Goal: Task Accomplishment & Management: Manage account settings

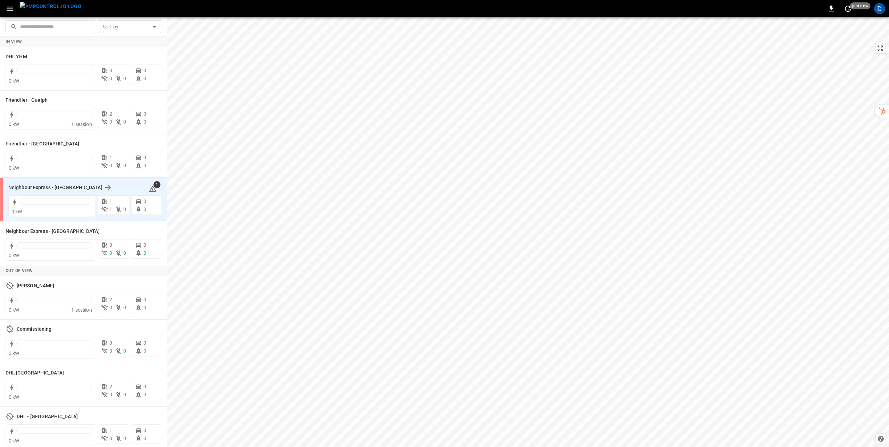
click at [73, 183] on div "Neighbour Express - Markham 1" at bounding box center [84, 187] width 153 height 13
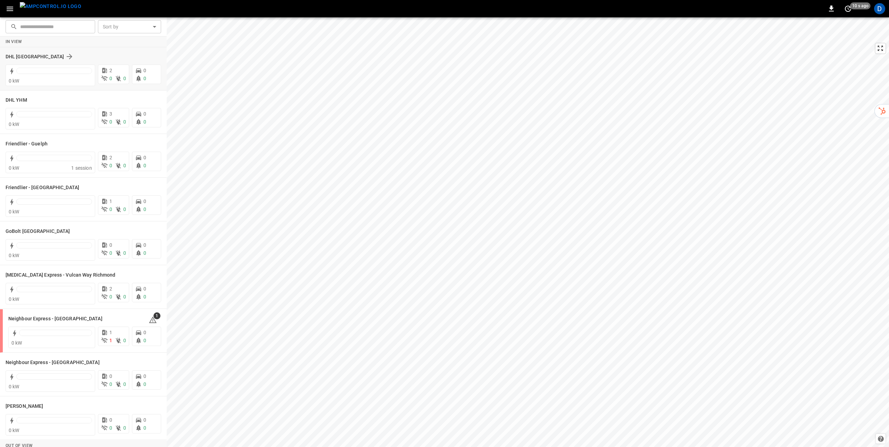
click at [83, 59] on div "DHL [GEOGRAPHIC_DATA]" at bounding box center [79, 56] width 147 height 8
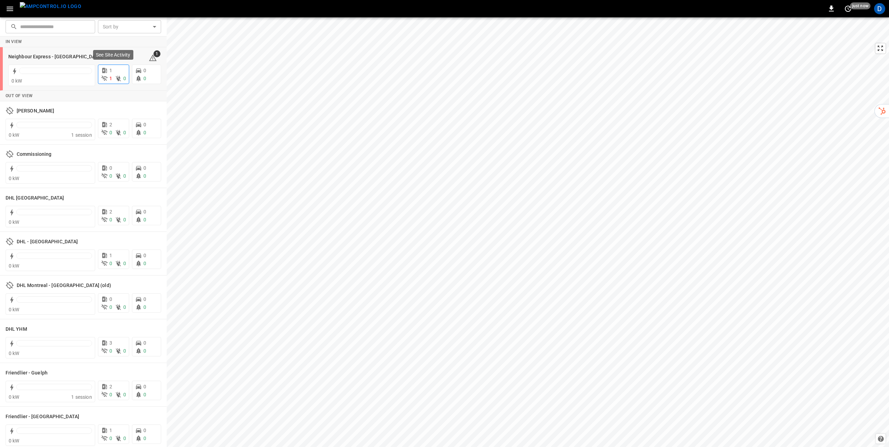
click at [111, 67] on p "1" at bounding box center [110, 70] width 3 height 7
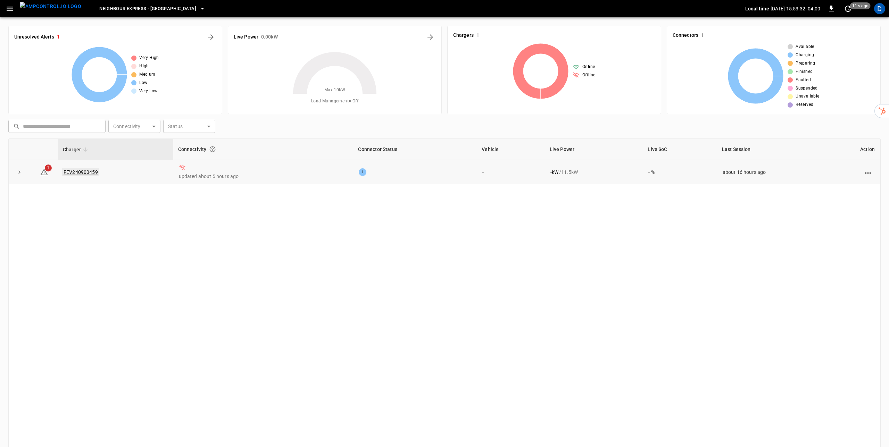
click at [73, 171] on link "FEV240900459" at bounding box center [80, 172] width 37 height 8
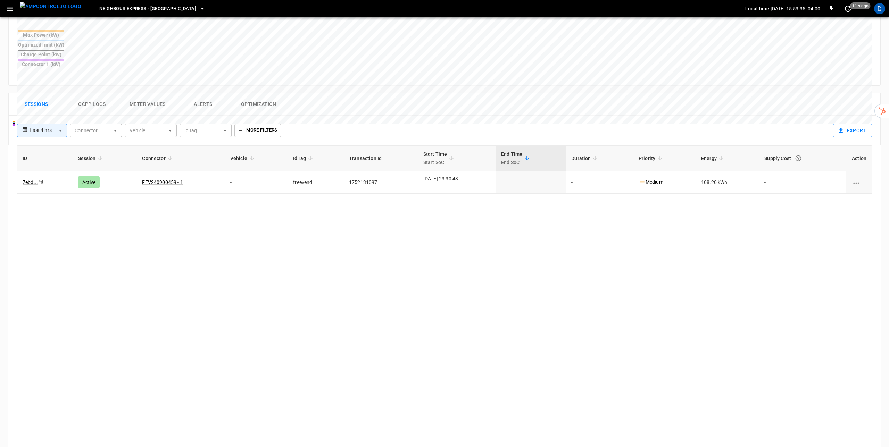
scroll to position [293, 0]
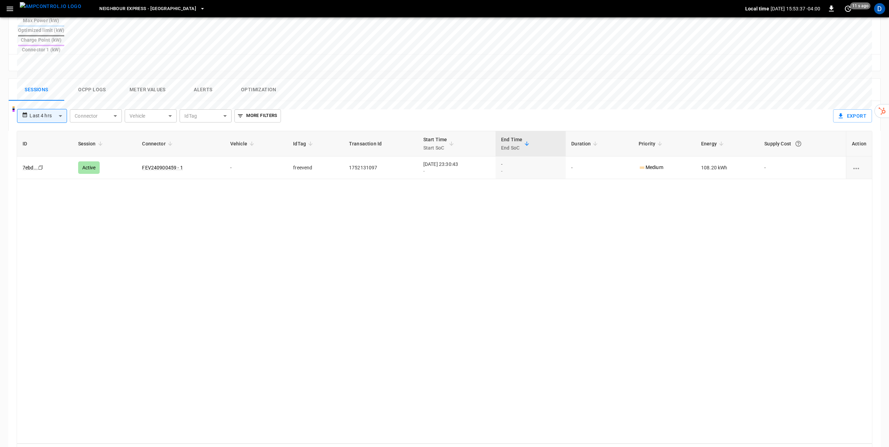
drag, startPoint x: 167, startPoint y: 143, endPoint x: 192, endPoint y: 156, distance: 28.3
click at [167, 165] on link "FEV240900459 - 1" at bounding box center [162, 168] width 41 height 6
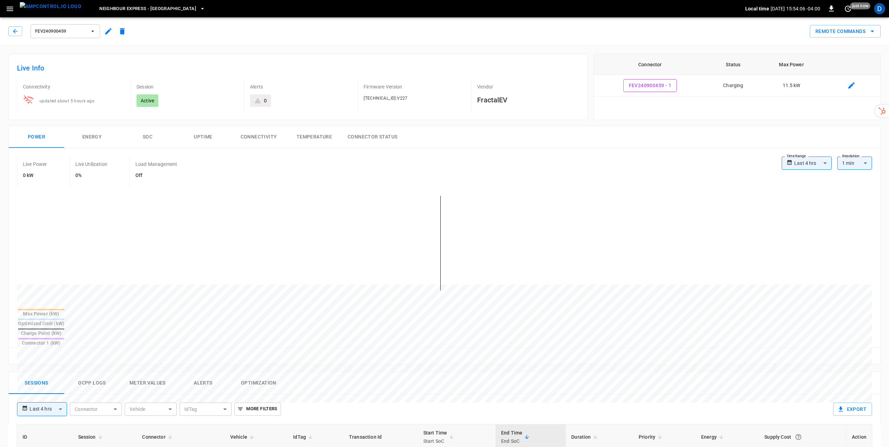
type input "**********"
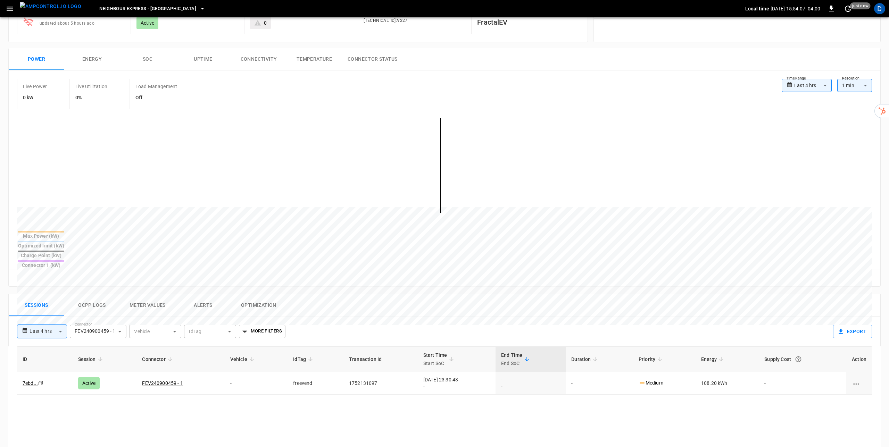
scroll to position [125, 0]
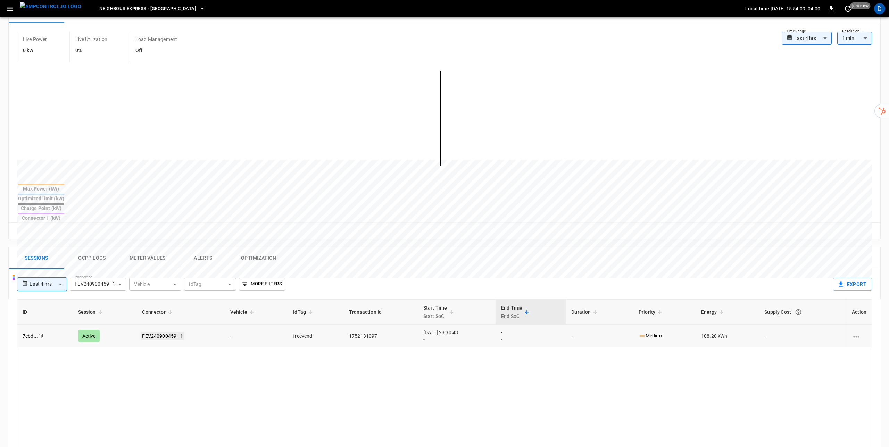
click at [164, 332] on link "FEV240900459 - 1" at bounding box center [162, 336] width 43 height 8
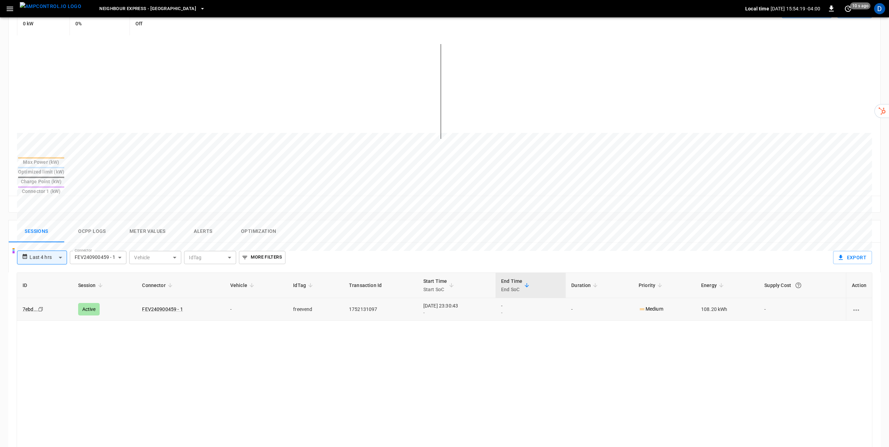
scroll to position [0, 0]
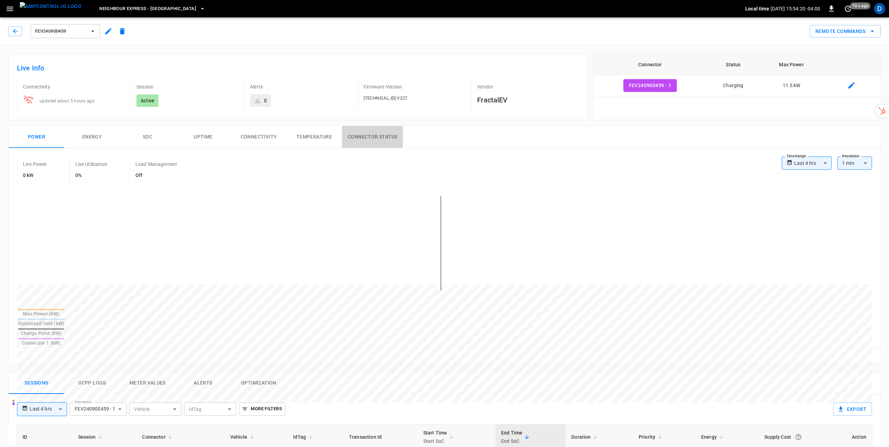
click at [363, 135] on button "Connector Status" at bounding box center [372, 137] width 61 height 22
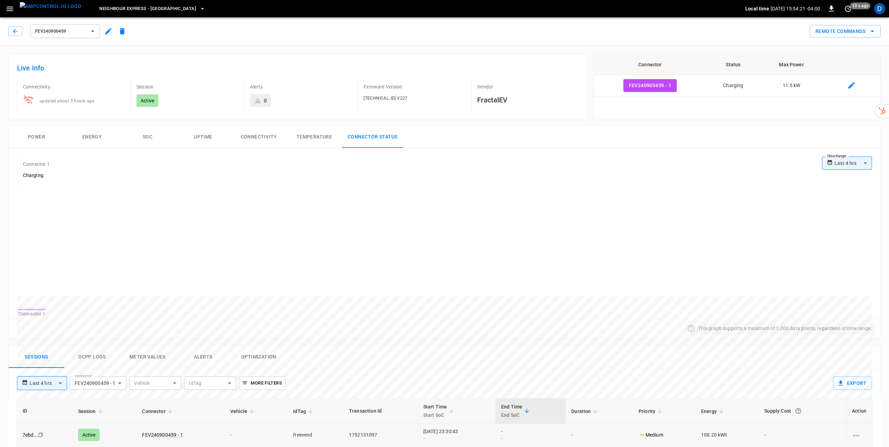
click at [299, 135] on button "Temperature" at bounding box center [314, 137] width 56 height 22
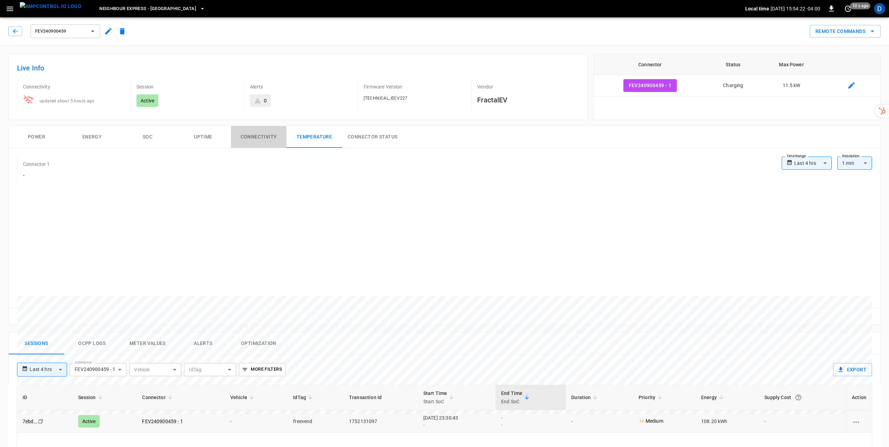
click at [239, 135] on button "Connectivity" at bounding box center [259, 137] width 56 height 22
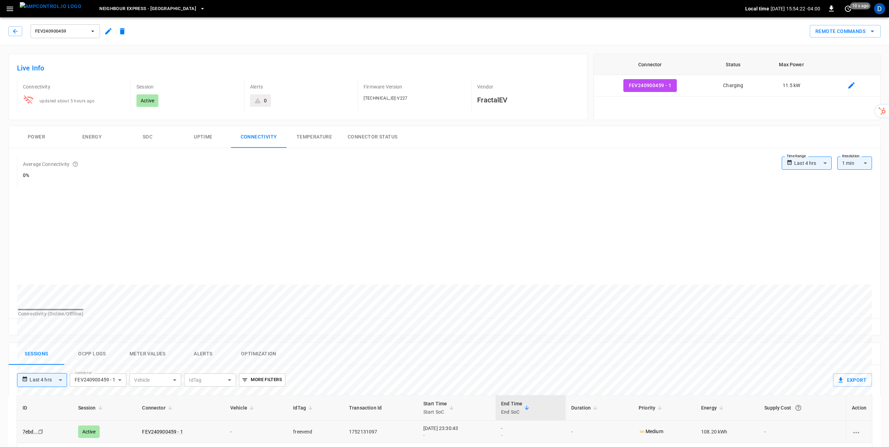
click at [198, 135] on button "Uptime" at bounding box center [203, 137] width 56 height 22
click at [817, 162] on body "**********" at bounding box center [444, 367] width 889 height 735
click at [805, 215] on li "Last 7 days" at bounding box center [807, 212] width 50 height 11
type input "**********"
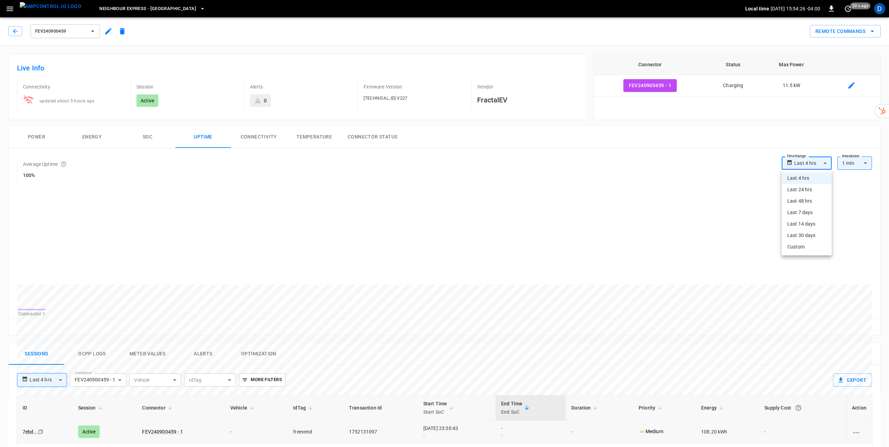
type input "***"
drag, startPoint x: 160, startPoint y: 141, endPoint x: 164, endPoint y: 142, distance: 3.8
click at [160, 141] on button "SOC" at bounding box center [148, 137] width 56 height 22
click at [81, 138] on button "Energy" at bounding box center [92, 137] width 56 height 22
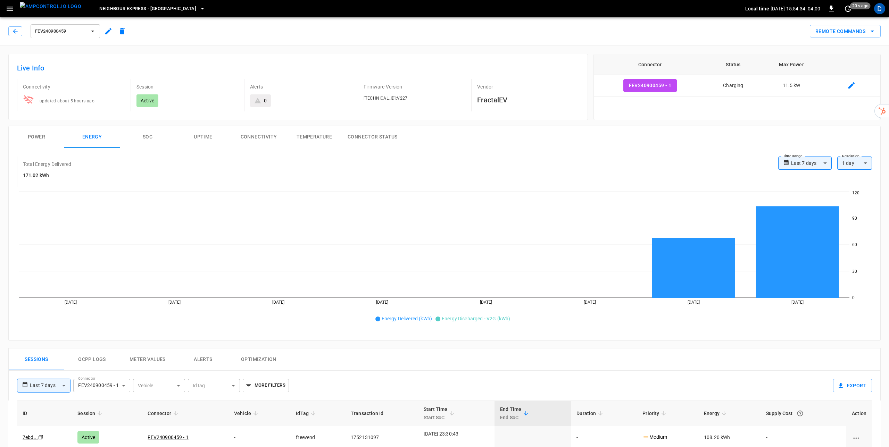
click at [36, 135] on button "Power" at bounding box center [37, 137] width 56 height 22
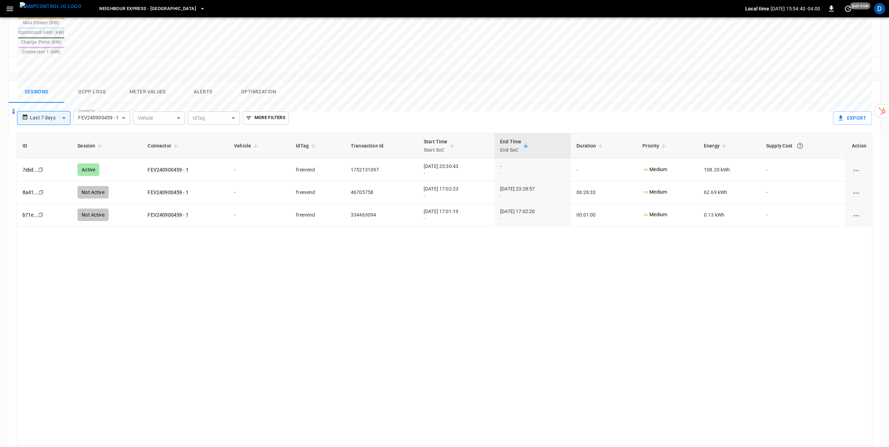
scroll to position [293, 0]
drag, startPoint x: 158, startPoint y: 144, endPoint x: 160, endPoint y: 148, distance: 5.1
click at [158, 165] on link "FEV240900459 - 1" at bounding box center [168, 168] width 41 height 6
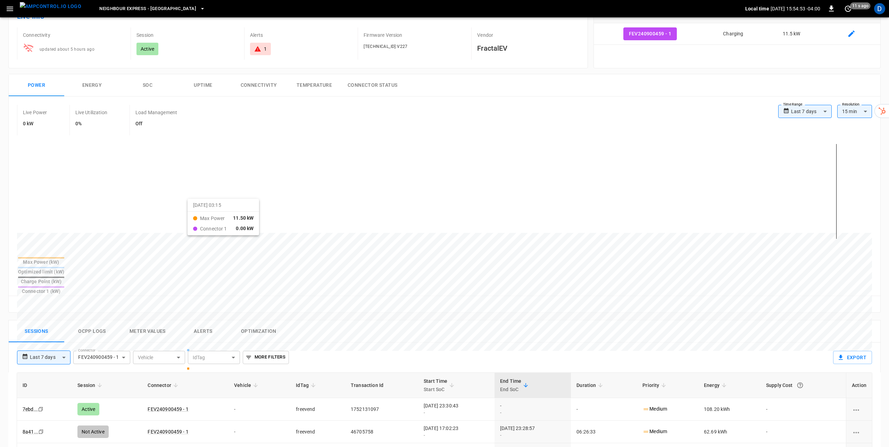
scroll to position [0, 0]
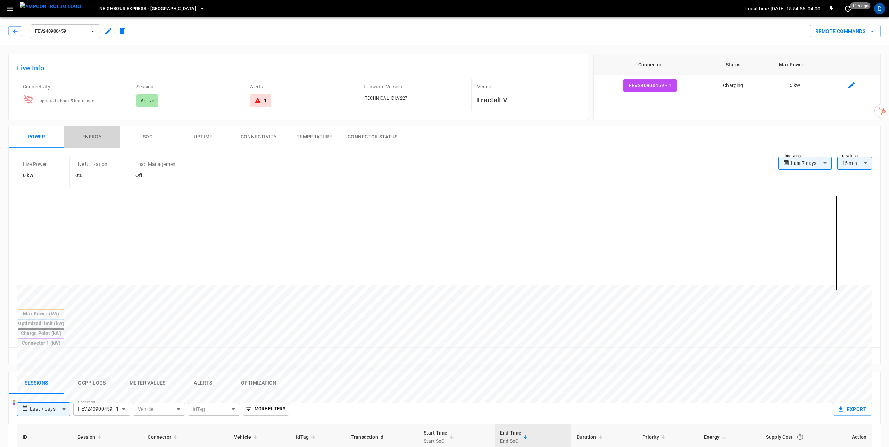
click at [97, 141] on button "Energy" at bounding box center [92, 137] width 56 height 22
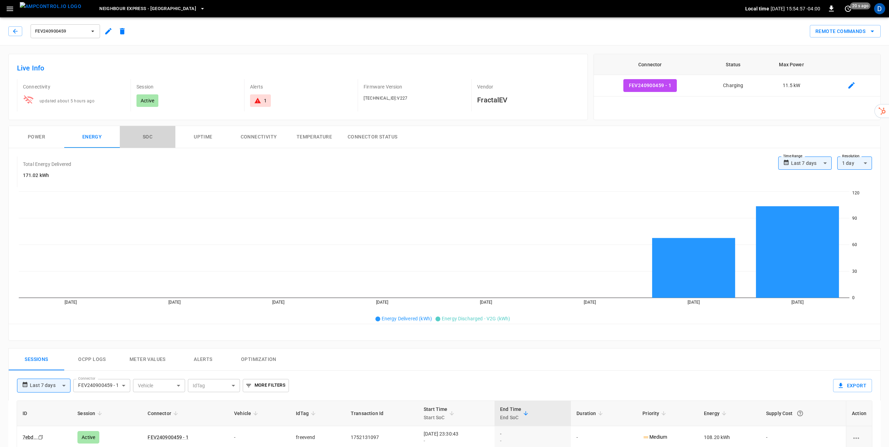
drag, startPoint x: 145, startPoint y: 136, endPoint x: 200, endPoint y: 126, distance: 56.1
click at [145, 136] on button "SOC" at bounding box center [148, 137] width 56 height 22
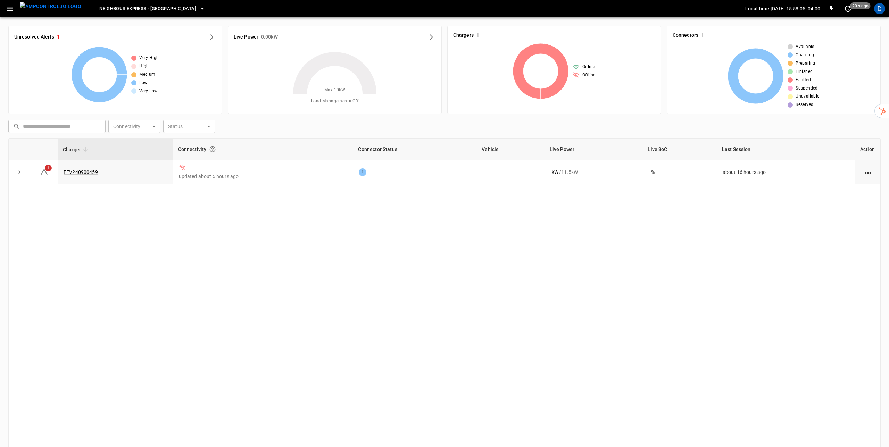
click at [325, 261] on div "Charger Connectivity Connector Status Vehicle Live Power Live SoC Last Session …" at bounding box center [444, 295] width 872 height 313
click at [87, 172] on link "FEV240900459" at bounding box center [80, 172] width 37 height 8
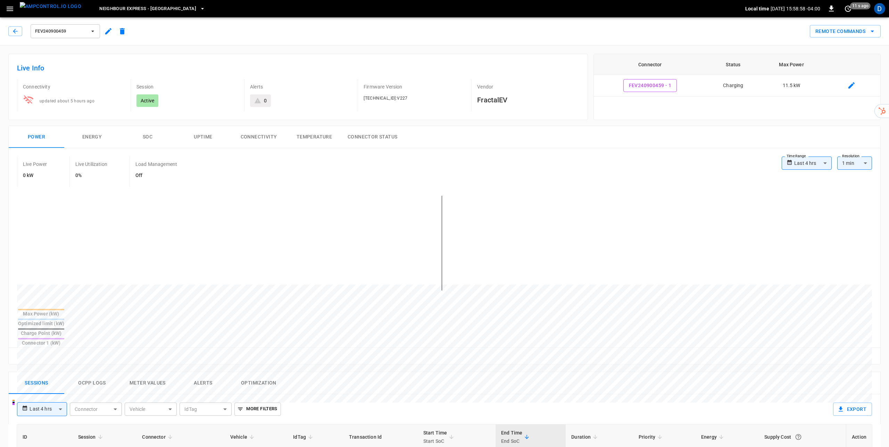
click at [332, 40] on div "FEV240900459 Remote Commands" at bounding box center [443, 30] width 892 height 31
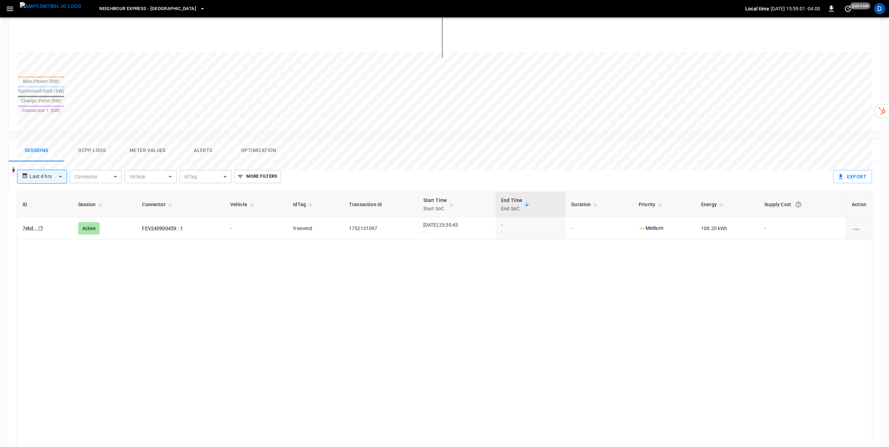
scroll to position [234, 0]
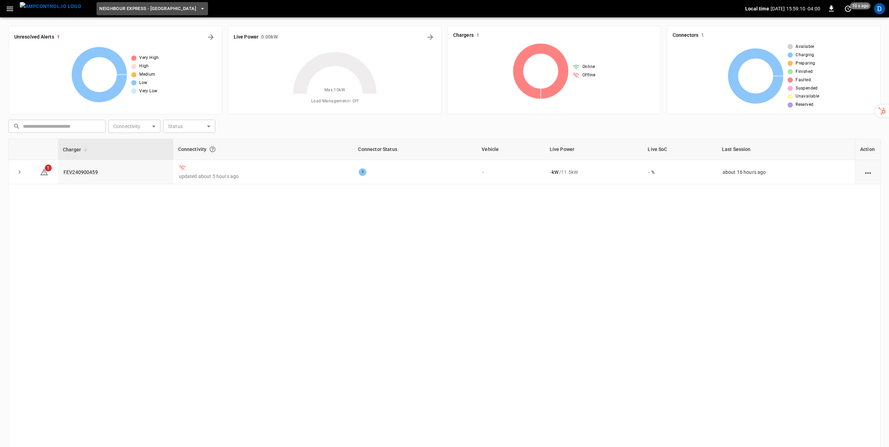
click at [199, 7] on icon "button" at bounding box center [202, 8] width 7 height 7
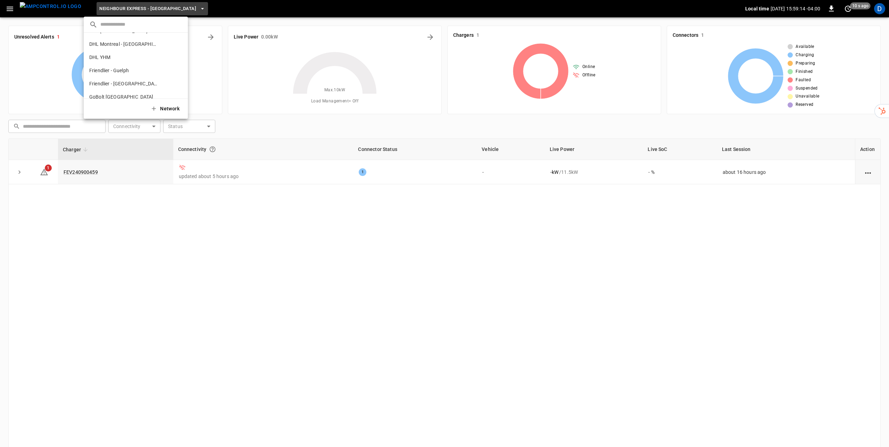
scroll to position [55, 0]
click at [121, 80] on p "Friendlier - [GEOGRAPHIC_DATA]" at bounding box center [123, 79] width 68 height 7
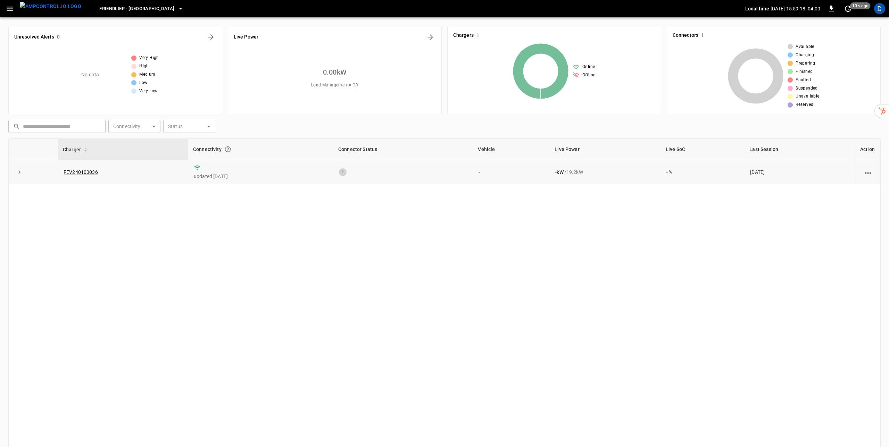
click at [194, 166] on icon at bounding box center [197, 168] width 6 height 5
click at [869, 173] on icon "action cell options" at bounding box center [868, 173] width 9 height 9
click at [452, 238] on div at bounding box center [444, 223] width 889 height 447
click at [80, 172] on link "FEV240100036" at bounding box center [80, 172] width 37 height 8
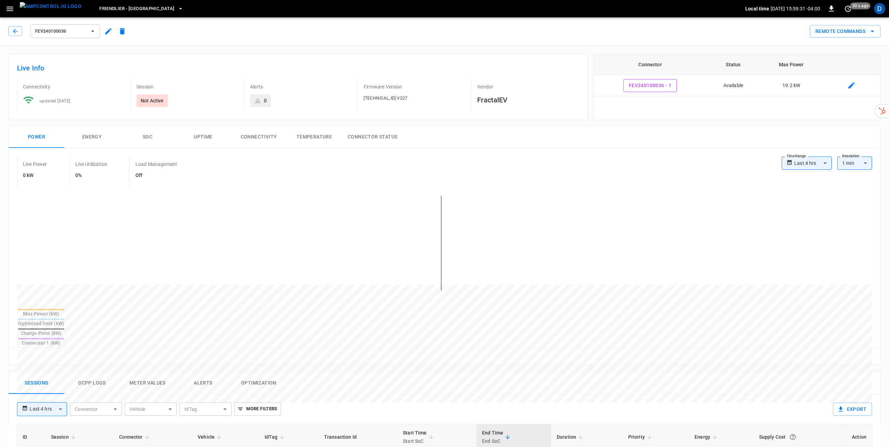
click at [108, 33] on icon "button" at bounding box center [108, 31] width 8 height 8
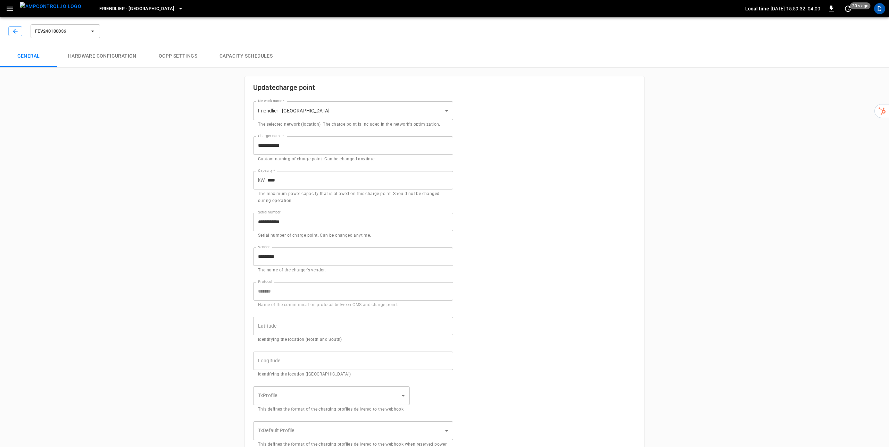
type input "**********"
click at [96, 56] on button "Hardware configuration" at bounding box center [102, 56] width 91 height 22
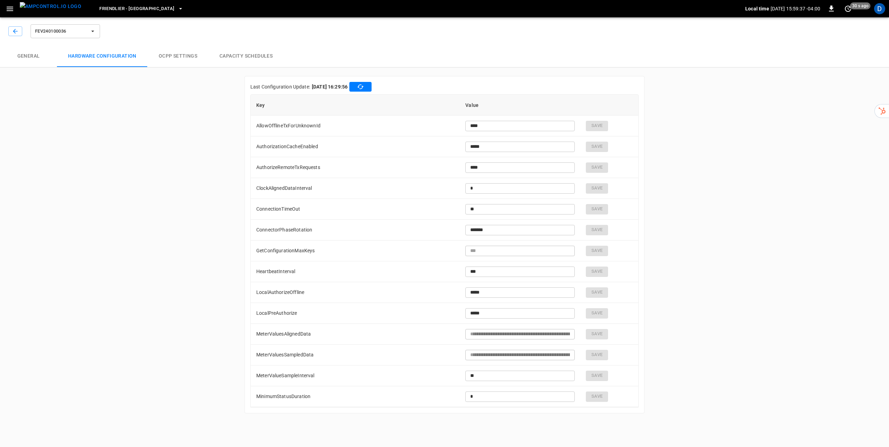
click at [712, 182] on div "**********" at bounding box center [444, 218] width 889 height 407
click at [181, 56] on button "OCPP settings" at bounding box center [178, 56] width 61 height 22
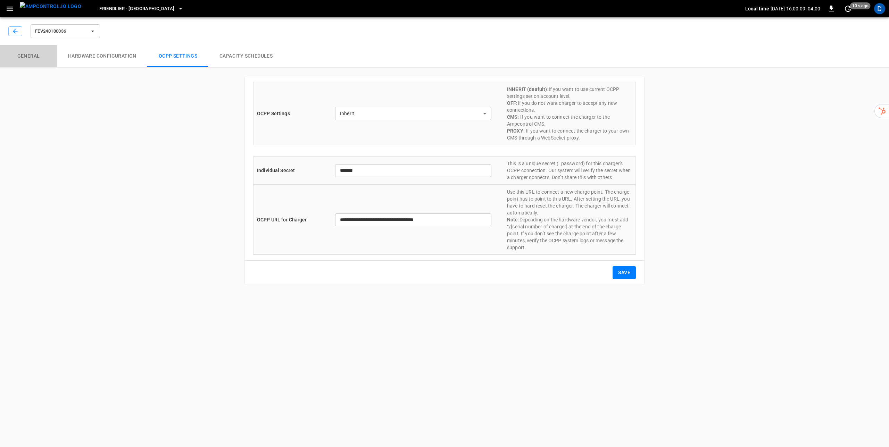
click at [45, 56] on button "General" at bounding box center [28, 56] width 57 height 22
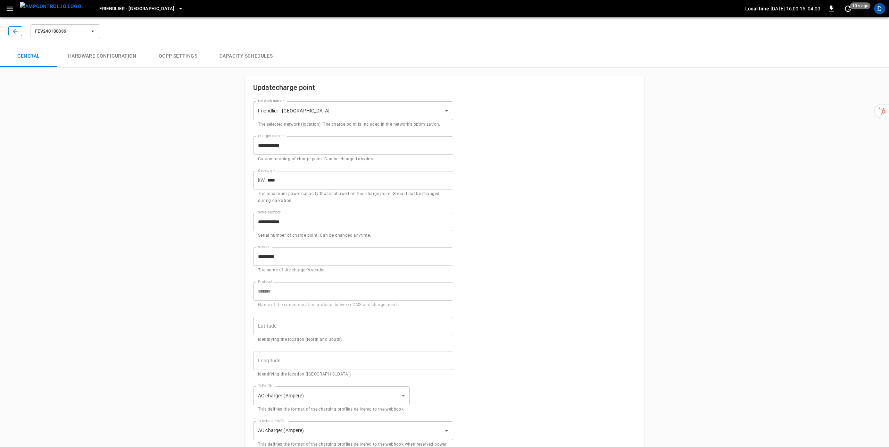
click at [16, 31] on icon "button" at bounding box center [15, 31] width 7 height 7
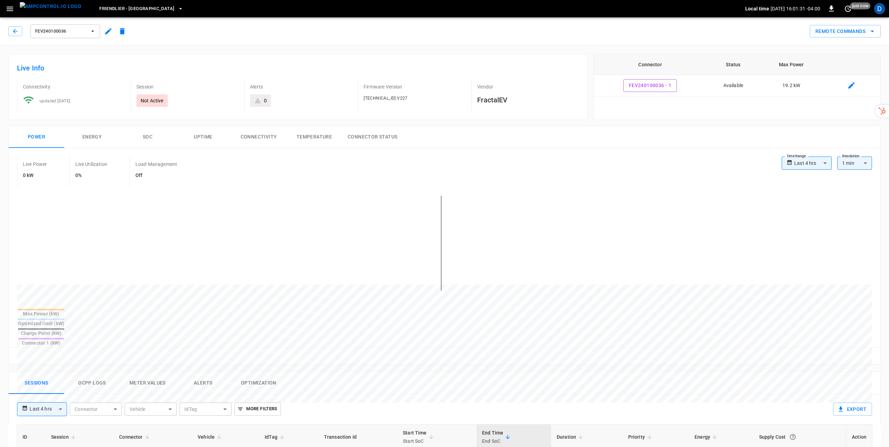
click at [177, 10] on icon "button" at bounding box center [180, 8] width 7 height 7
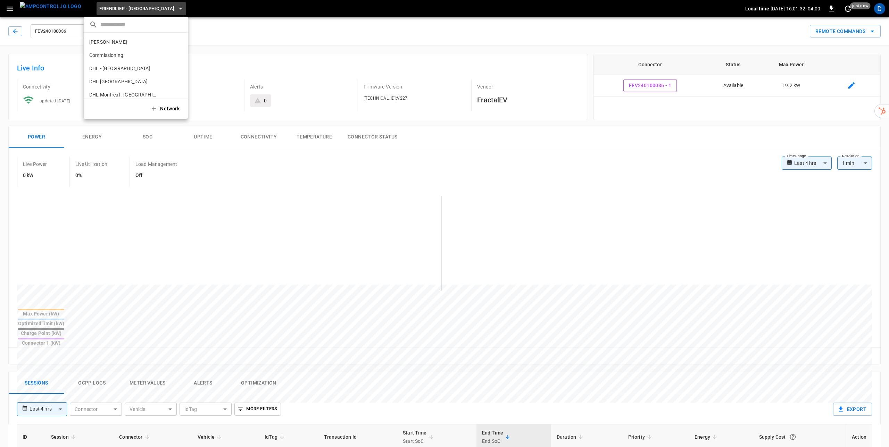
scroll to position [90, 0]
click at [133, 26] on input "text" at bounding box center [141, 24] width 82 height 10
type input "*****"
type input "****"
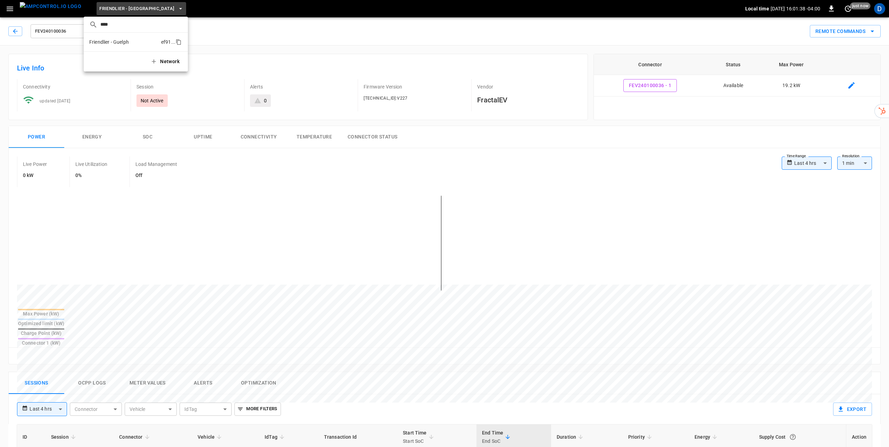
click at [122, 43] on p "Friendlier - Guelph" at bounding box center [123, 42] width 69 height 7
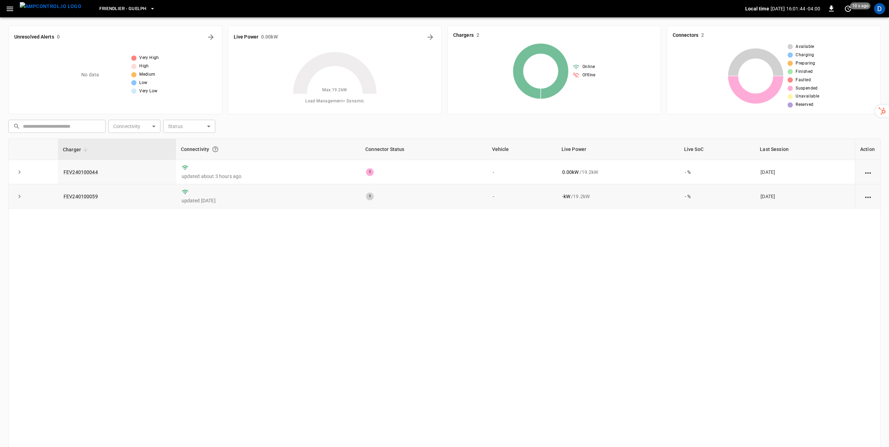
drag, startPoint x: 178, startPoint y: 194, endPoint x: 182, endPoint y: 193, distance: 3.5
click at [180, 193] on td "updated [DATE]" at bounding box center [268, 196] width 185 height 24
click at [182, 193] on icon at bounding box center [185, 192] width 7 height 7
click at [75, 171] on link "FEV240100044" at bounding box center [80, 172] width 37 height 8
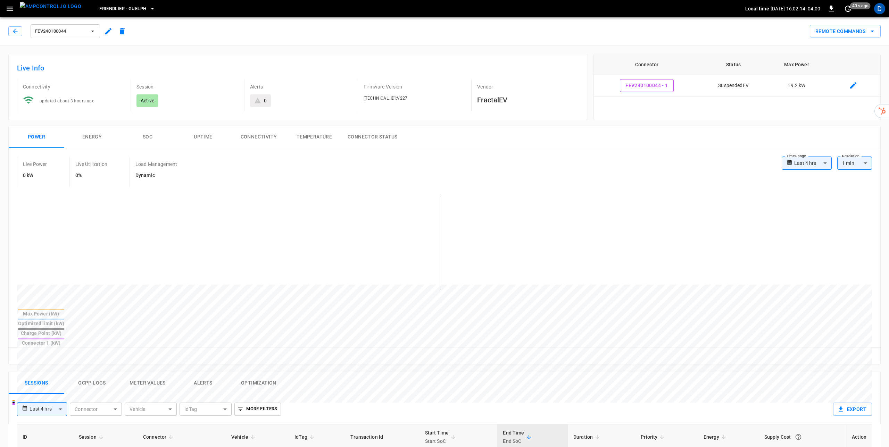
click at [91, 31] on icon "button" at bounding box center [92, 31] width 7 height 7
click at [78, 83] on li "FEV240100059 aa12 ..." at bounding box center [83, 80] width 104 height 17
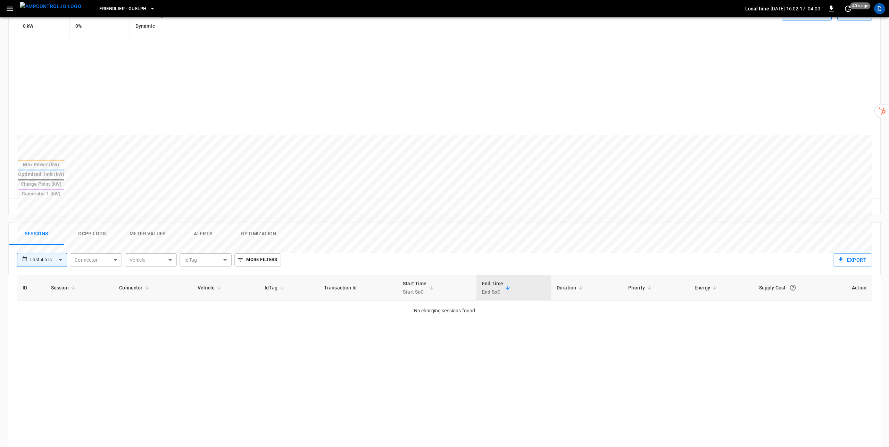
scroll to position [150, 0]
click at [39, 238] on body "**********" at bounding box center [444, 232] width 889 height 764
click at [52, 292] on li "Last 14 days" at bounding box center [42, 296] width 50 height 11
type input "**********"
type input "***"
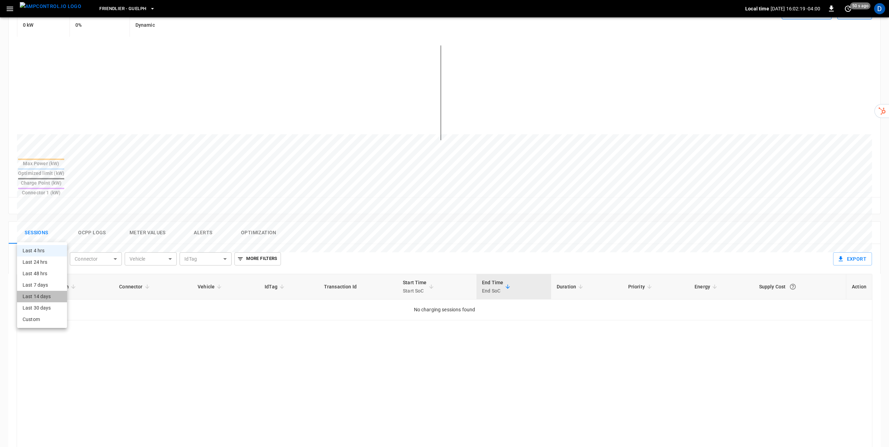
type input "**********"
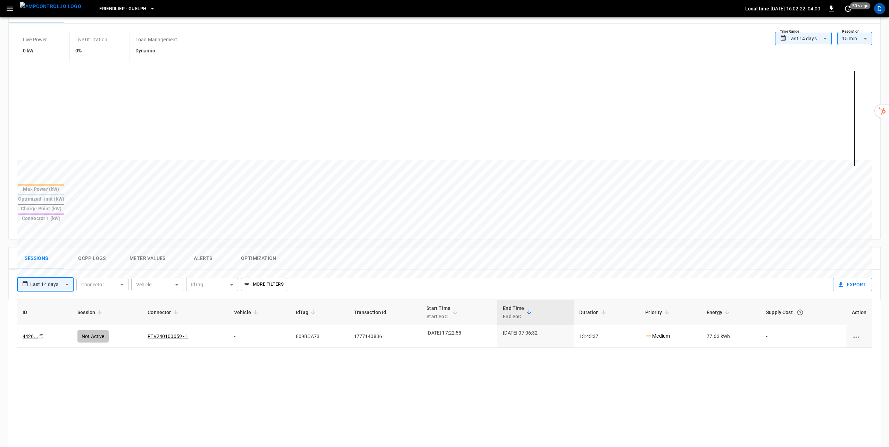
scroll to position [102, 0]
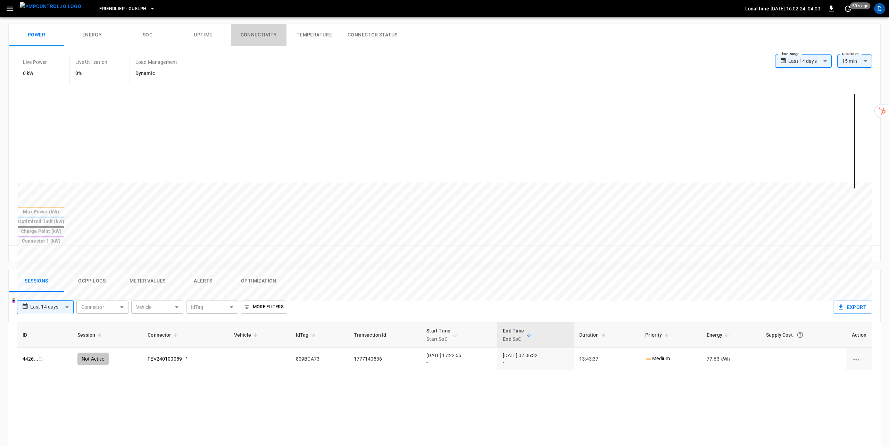
drag, startPoint x: 268, startPoint y: 35, endPoint x: 274, endPoint y: 44, distance: 10.9
click at [268, 35] on button "Connectivity" at bounding box center [259, 35] width 56 height 22
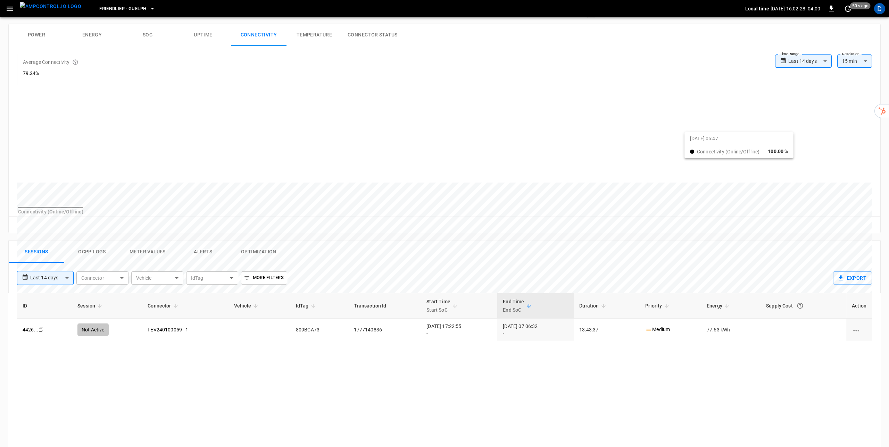
scroll to position [0, 0]
